Goal: Information Seeking & Learning: Learn about a topic

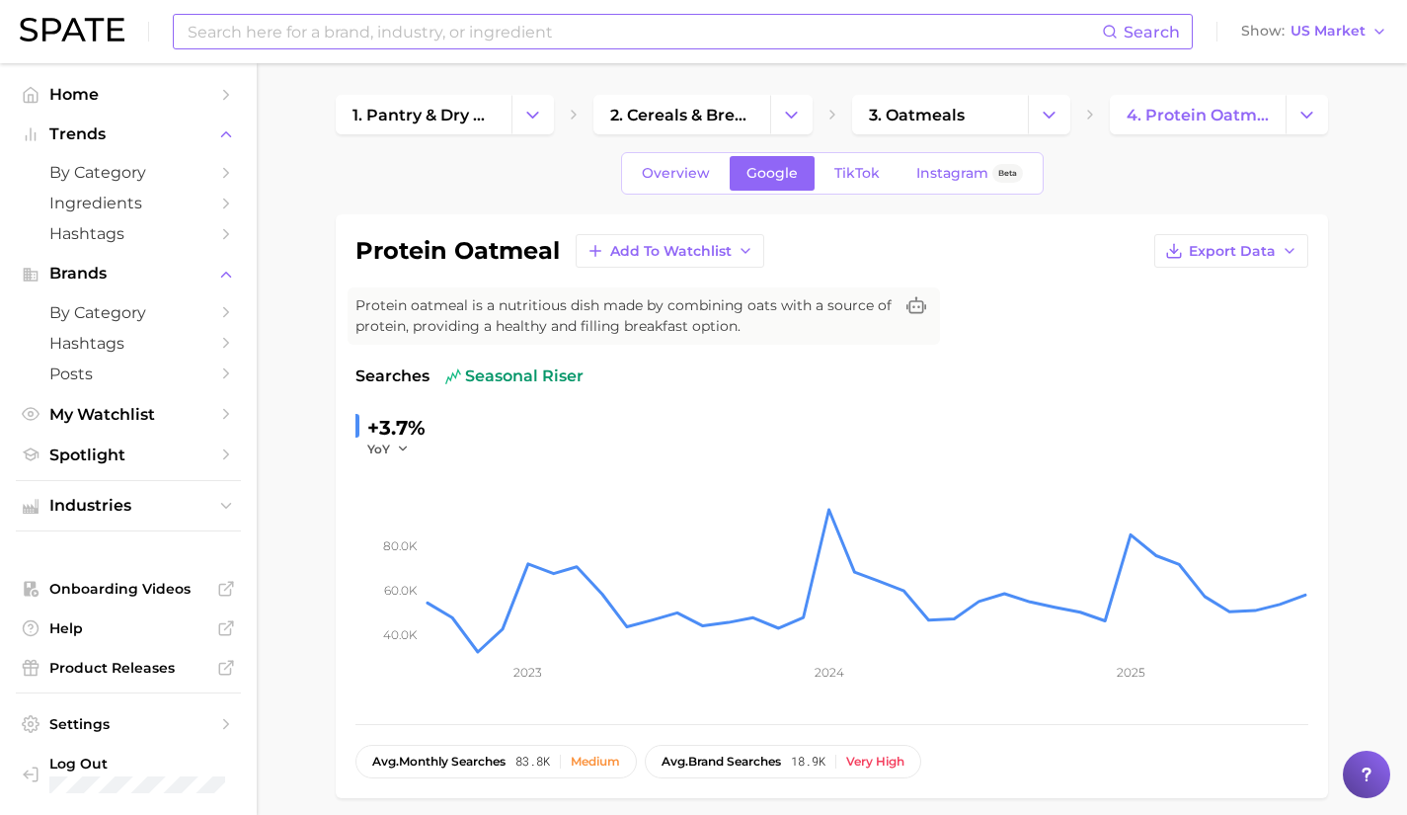
click at [340, 21] on input at bounding box center [644, 32] width 917 height 34
type input "proper goo"
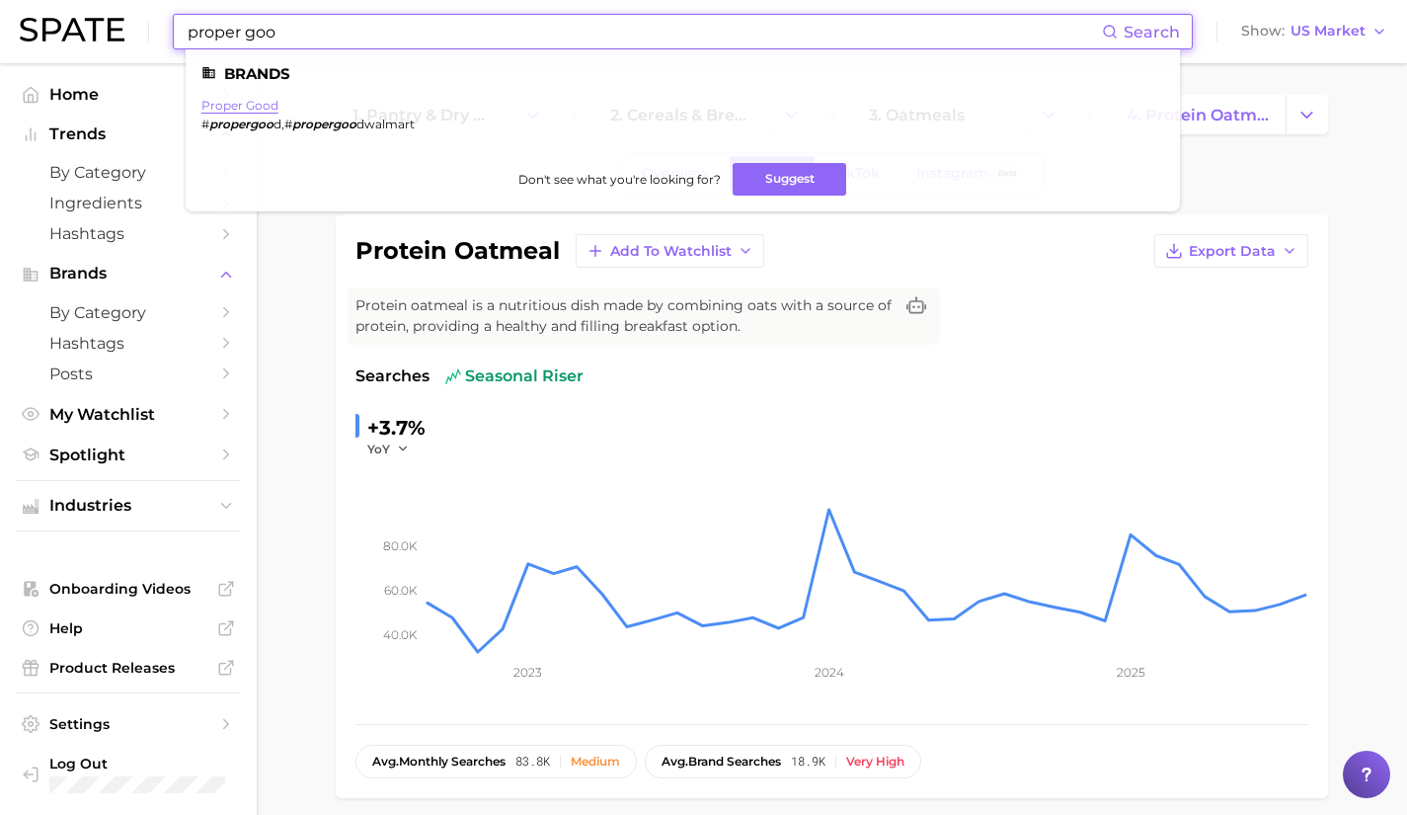
click at [244, 103] on link "proper good" at bounding box center [239, 105] width 77 height 15
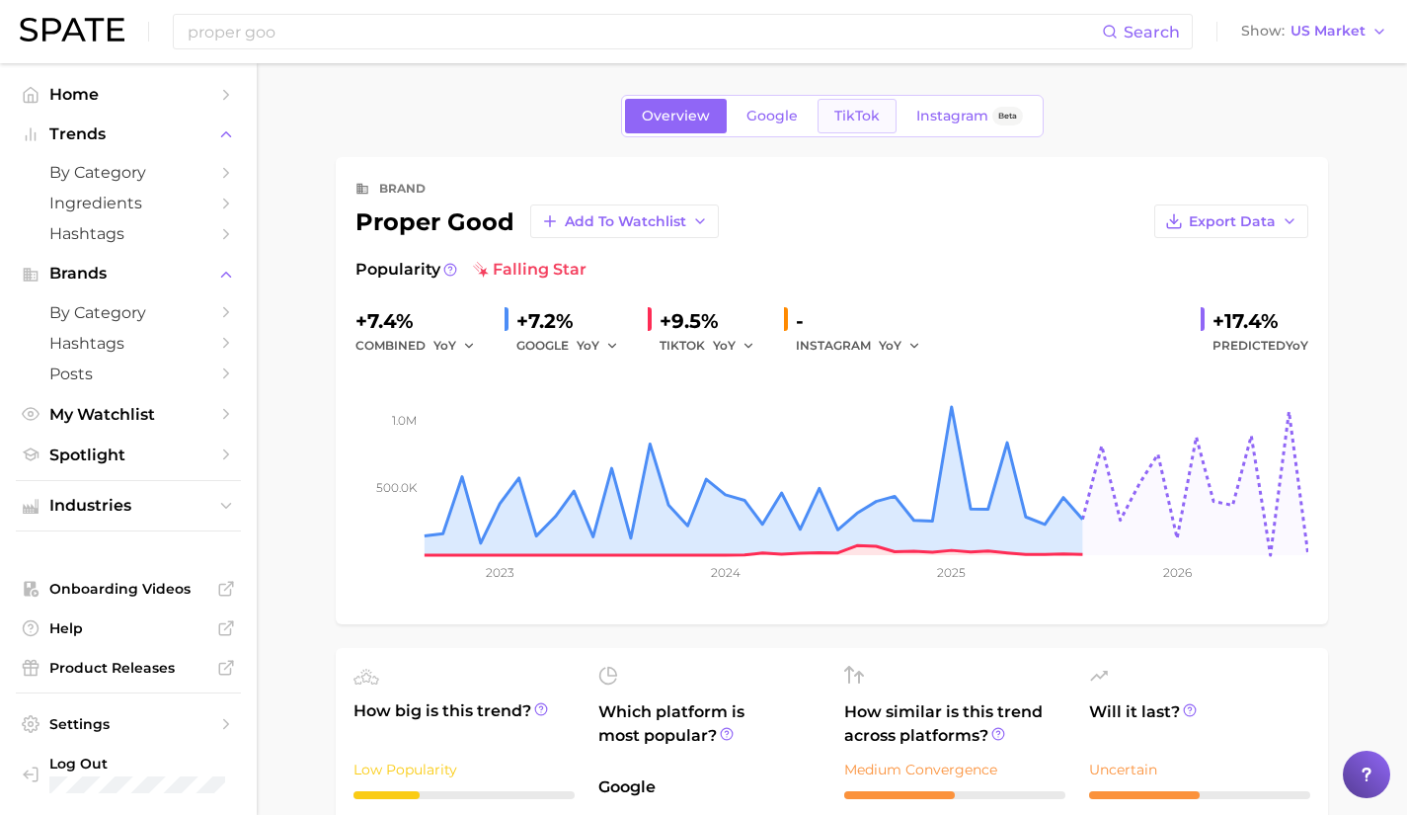
click at [878, 112] on link "TikTok" at bounding box center [857, 116] width 79 height 35
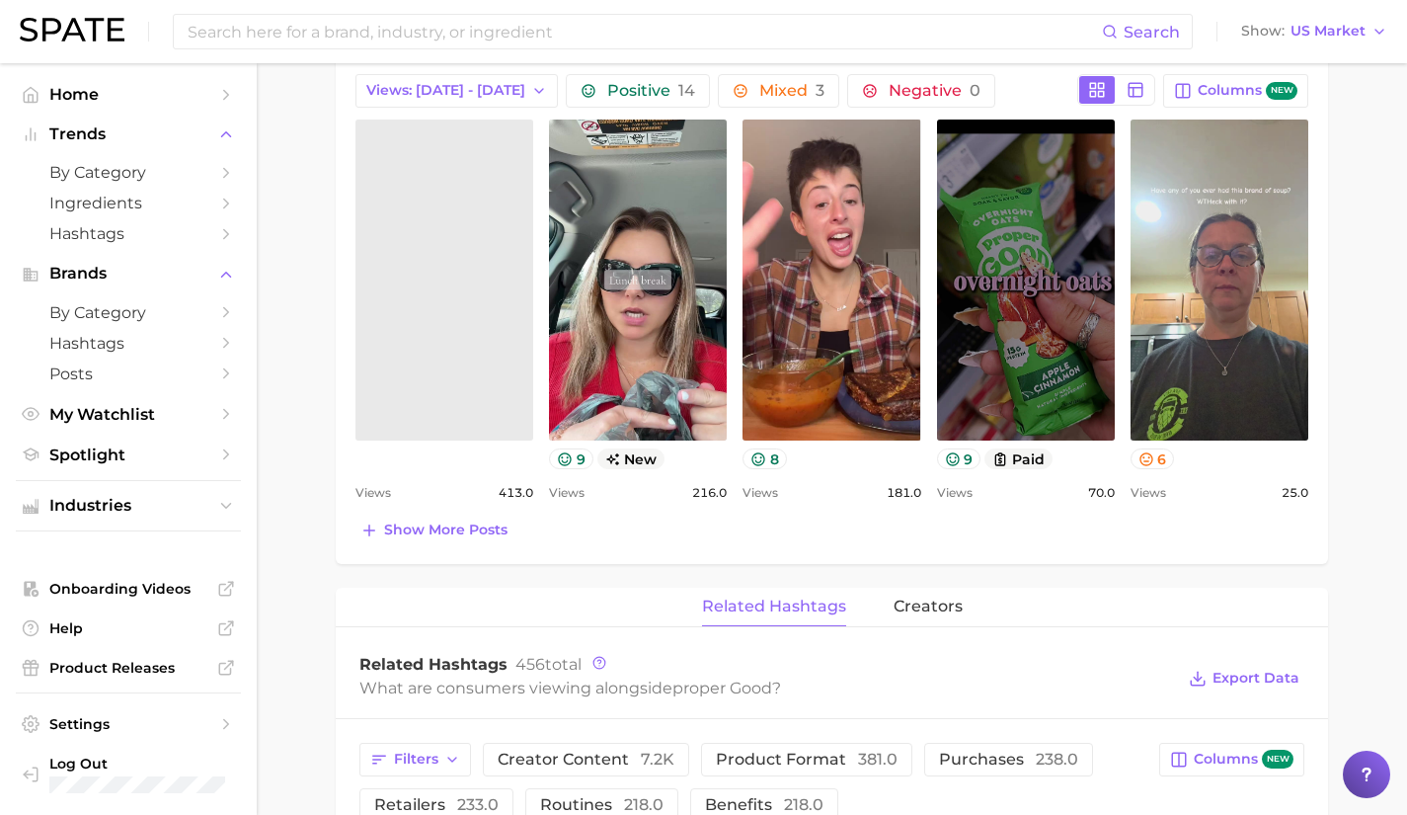
scroll to position [805, 0]
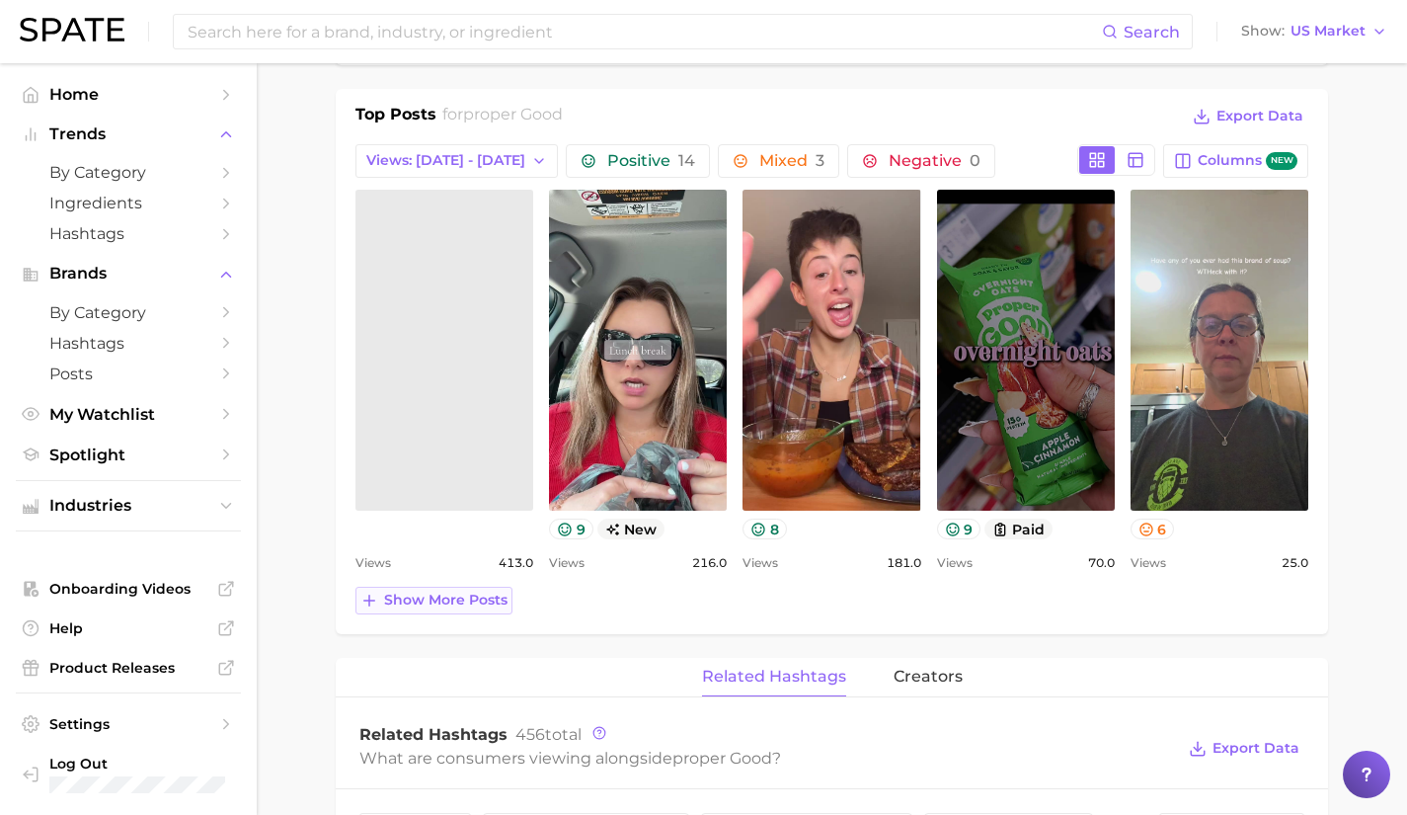
click at [427, 606] on span "Show more posts" at bounding box center [445, 600] width 123 height 17
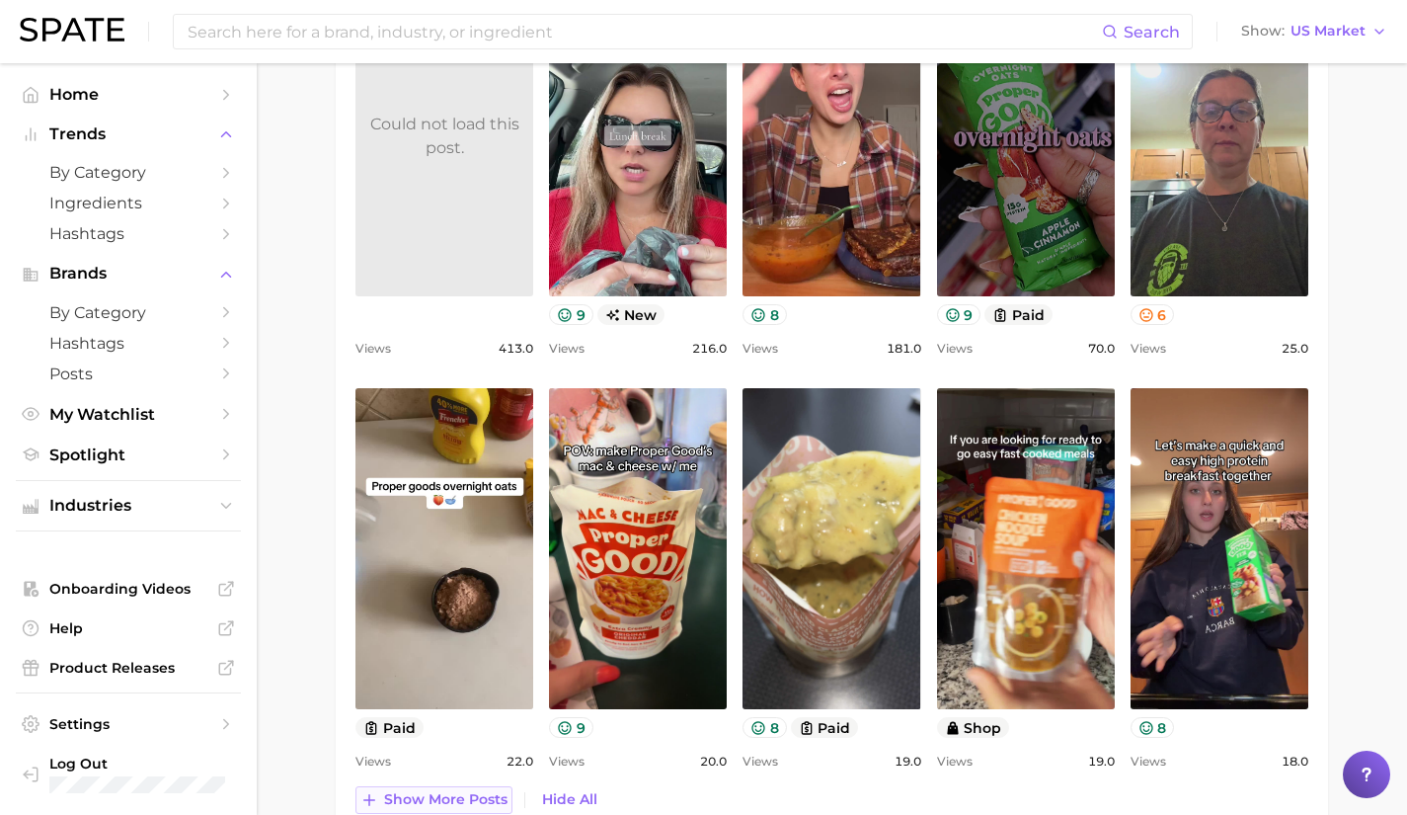
scroll to position [1037, 0]
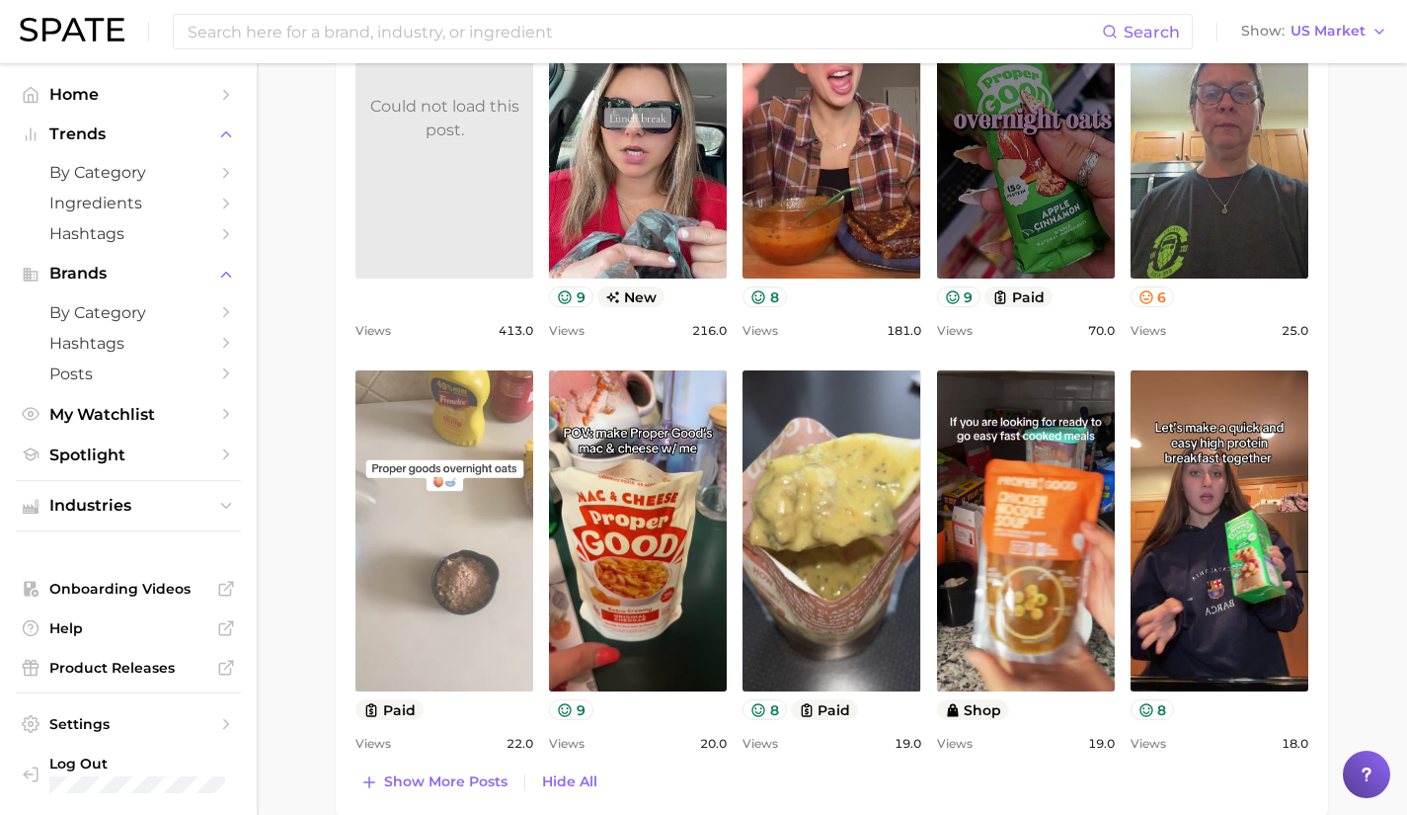
click at [471, 561] on link "view post on TikTok" at bounding box center [445, 530] width 178 height 321
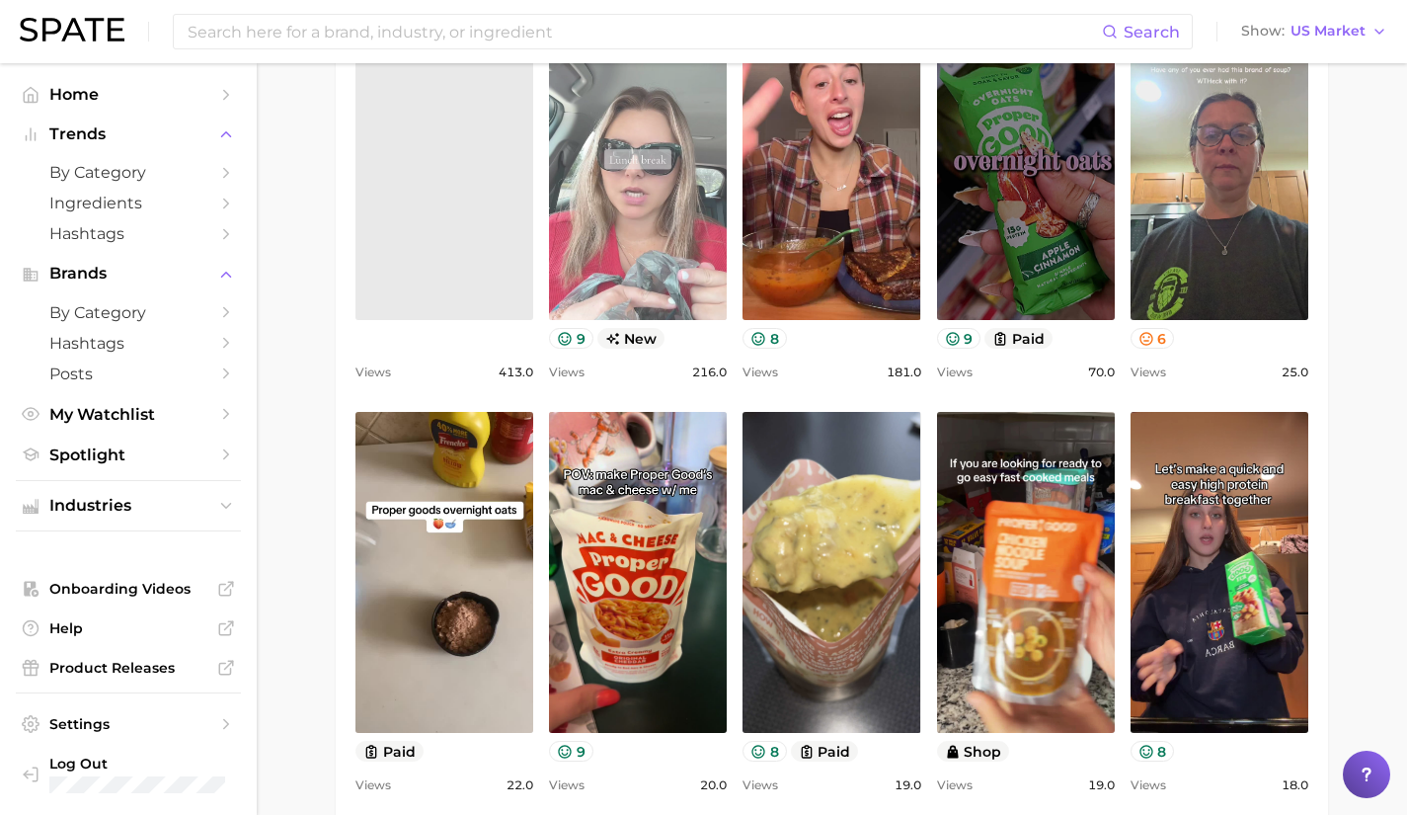
scroll to position [995, 0]
